Goal: Task Accomplishment & Management: Manage account settings

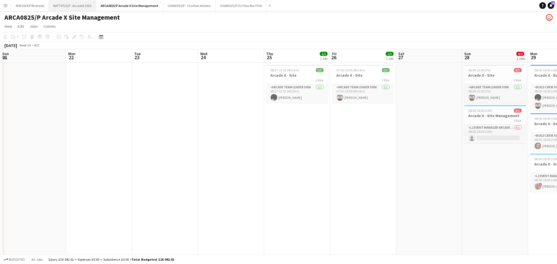
scroll to position [0, 131]
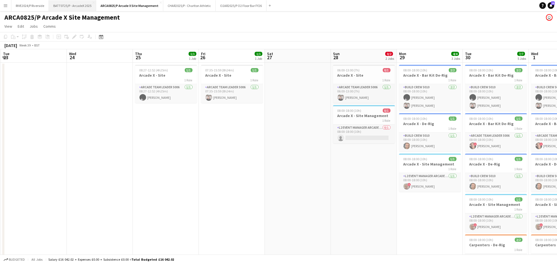
click at [73, 4] on button "BATT0725/P - ArcadeX 2025 Close" at bounding box center [72, 5] width 47 height 11
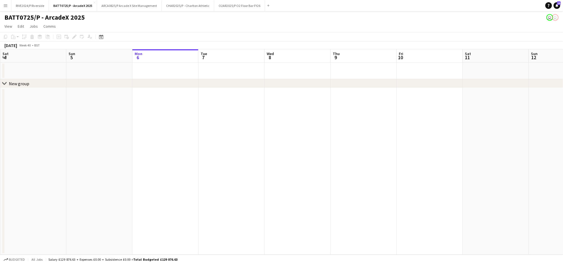
scroll to position [0, 145]
drag, startPoint x: 165, startPoint y: 120, endPoint x: 356, endPoint y: 124, distance: 191.5
click at [356, 124] on app-calendar-viewport "Thu 2 Fri 3 Sat 4 Sun 5 Mon 6 Tue 7 Wed 8 Thu 9 Fri 10 Sat 11 Sun 12 Mon 13 Tue…" at bounding box center [281, 151] width 563 height 205
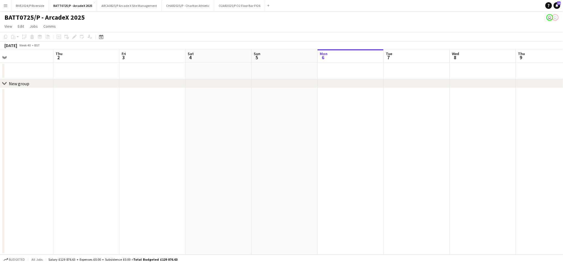
click at [291, 121] on app-date-cell at bounding box center [284, 171] width 66 height 166
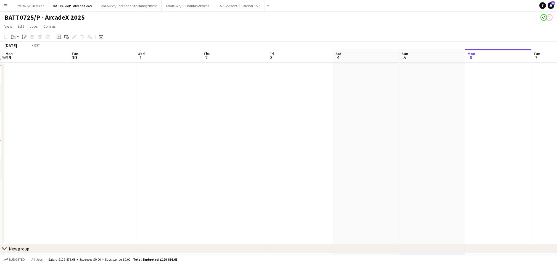
drag, startPoint x: 91, startPoint y: 134, endPoint x: 275, endPoint y: 136, distance: 184.0
click at [285, 140] on app-calendar-viewport "Sat 27 6/6 3 Jobs Sun 28 5/5 2 Jobs Mon 29 Tue 30 Wed 1 Thu 2 Fri 3 Sat 4 Sun 5…" at bounding box center [278, 159] width 557 height 220
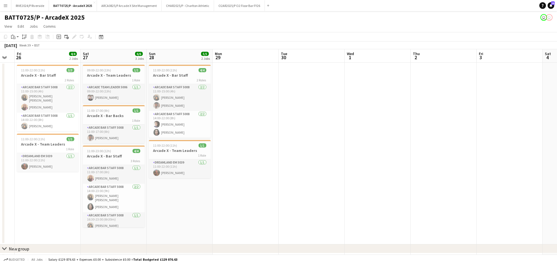
scroll to position [0, 121]
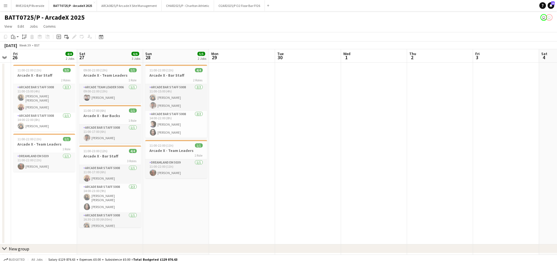
drag, startPoint x: 215, startPoint y: 148, endPoint x: 277, endPoint y: 148, distance: 62.4
click at [277, 148] on app-calendar-viewport "Wed 24 Thu 25 Fri 26 4/4 2 Jobs Sat 27 6/6 3 Jobs Sun 28 5/5 2 Jobs Mon 29 Tue …" at bounding box center [278, 159] width 557 height 220
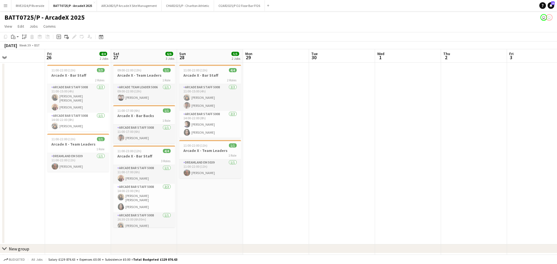
drag, startPoint x: 268, startPoint y: 128, endPoint x: 302, endPoint y: 122, distance: 34.8
click at [302, 122] on app-calendar-viewport "Tue 23 Wed 24 Thu 25 Fri 26 4/4 2 Jobs Sat 27 6/6 3 Jobs Sun 28 5/5 2 Jobs Mon …" at bounding box center [278, 159] width 557 height 220
click at [208, 105] on app-card-role "Arcade Bar Staff 5008 [DATE] 11:00-15:00 (4h) [PERSON_NAME] [PERSON_NAME]" at bounding box center [211, 97] width 62 height 27
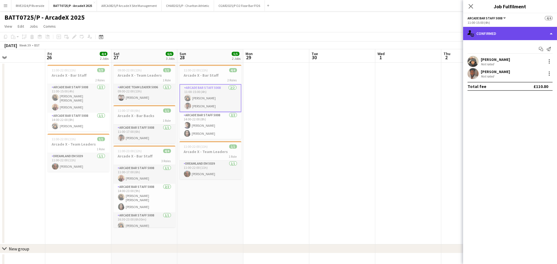
click at [491, 33] on div "single-neutral-actions-check-2 Confirmed" at bounding box center [510, 33] width 94 height 13
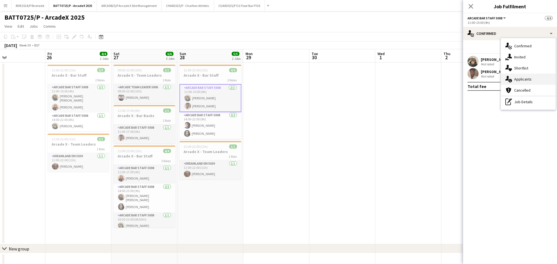
click at [549, 74] on div "single-neutral-actions-information Applicants" at bounding box center [528, 78] width 55 height 11
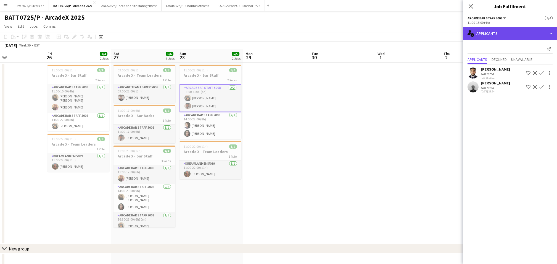
click at [508, 38] on div "single-neutral-actions-information Applicants" at bounding box center [510, 33] width 94 height 13
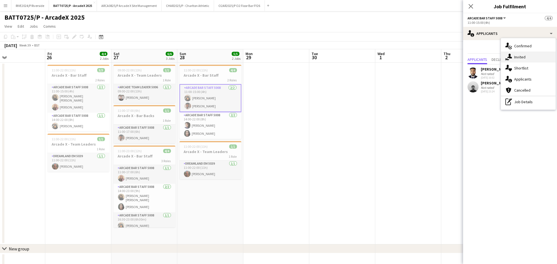
click at [529, 56] on div "single-neutral-actions-share-1 Invited" at bounding box center [528, 56] width 55 height 11
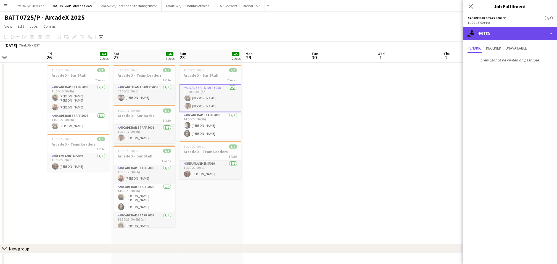
click at [506, 27] on div "single-neutral-actions-share-1 Invited" at bounding box center [510, 33] width 94 height 13
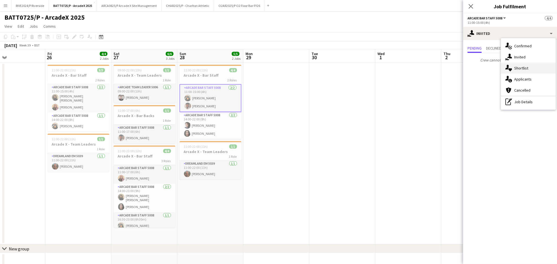
click at [527, 65] on div "single-neutral-actions-heart Shortlist" at bounding box center [528, 67] width 55 height 11
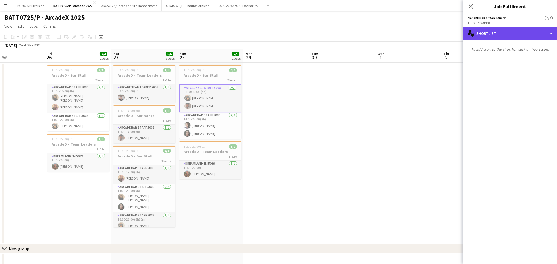
click at [515, 27] on div "single-neutral-actions-heart Shortlist" at bounding box center [510, 33] width 94 height 13
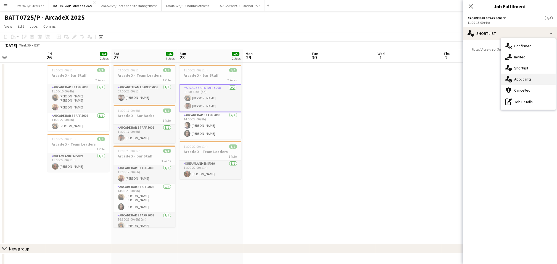
click at [533, 82] on div "single-neutral-actions-information Applicants" at bounding box center [528, 78] width 55 height 11
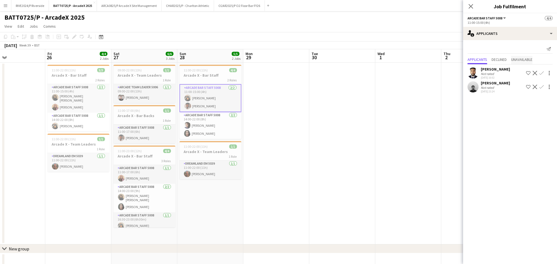
click at [524, 61] on span "Unavailable" at bounding box center [521, 59] width 21 height 4
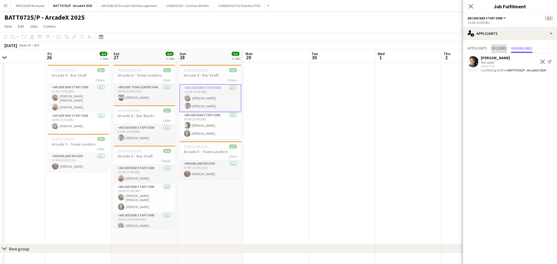
click at [493, 52] on span "Declined" at bounding box center [499, 48] width 15 height 8
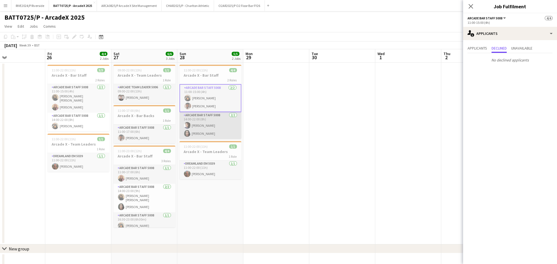
click at [202, 132] on app-card-role "Arcade Bar Staff 5008 [DATE] 14:00-22:00 (8h) Izukanne [PERSON_NAME] [PERSON_NA…" at bounding box center [211, 125] width 62 height 27
click at [476, 51] on span "Applicants" at bounding box center [478, 48] width 20 height 8
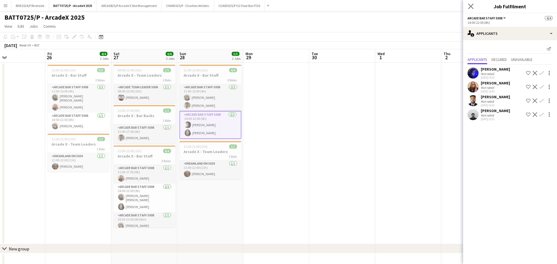
click at [473, 8] on icon "Close pop-in" at bounding box center [470, 6] width 5 height 5
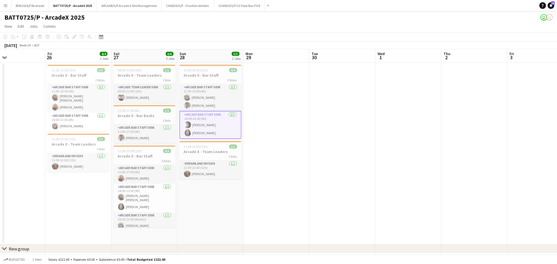
click at [218, 126] on app-card-role "Arcade Bar Staff 5008 [DATE] 14:00-22:00 (8h) Izukanne [PERSON_NAME] [PERSON_NA…" at bounding box center [211, 125] width 62 height 28
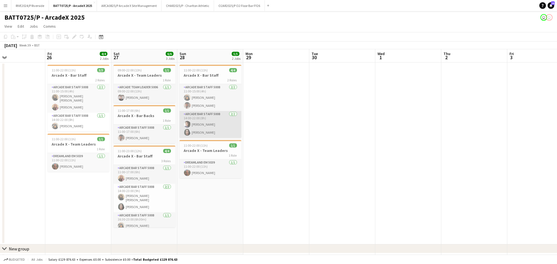
click at [218, 126] on app-card-role "Arcade Bar Staff 5008 [DATE] 14:00-22:00 (8h) Izukanne [PERSON_NAME] [PERSON_NA…" at bounding box center [211, 124] width 62 height 27
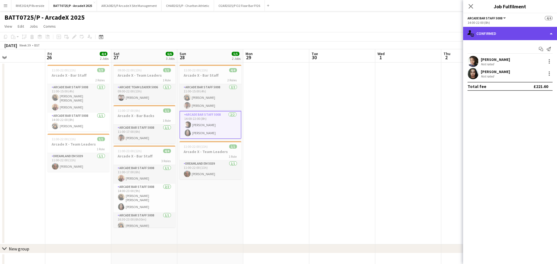
click at [513, 36] on div "single-neutral-actions-check-2 Confirmed" at bounding box center [510, 33] width 94 height 13
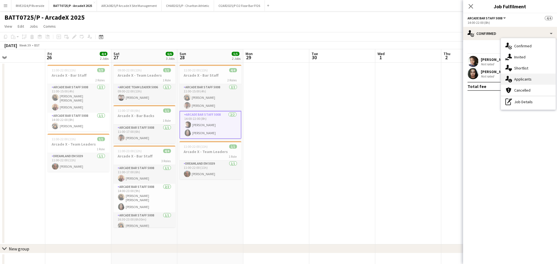
click at [527, 80] on span "Applicants" at bounding box center [522, 79] width 17 height 5
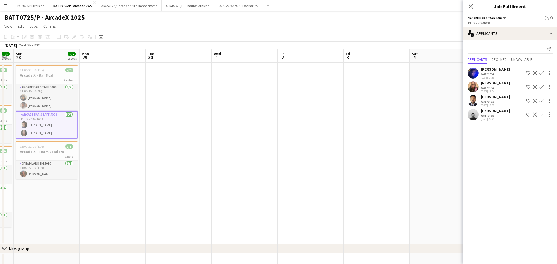
scroll to position [0, 121]
drag, startPoint x: 410, startPoint y: 156, endPoint x: 244, endPoint y: 138, distance: 167.0
click at [244, 138] on app-calendar-viewport "Fri 26 4/4 2 Jobs Sat 27 6/6 3 Jobs Sun 28 5/5 2 Jobs Mon 29 Tue 30 Wed 1 Thu 2…" at bounding box center [278, 159] width 557 height 220
